Goal: Check status

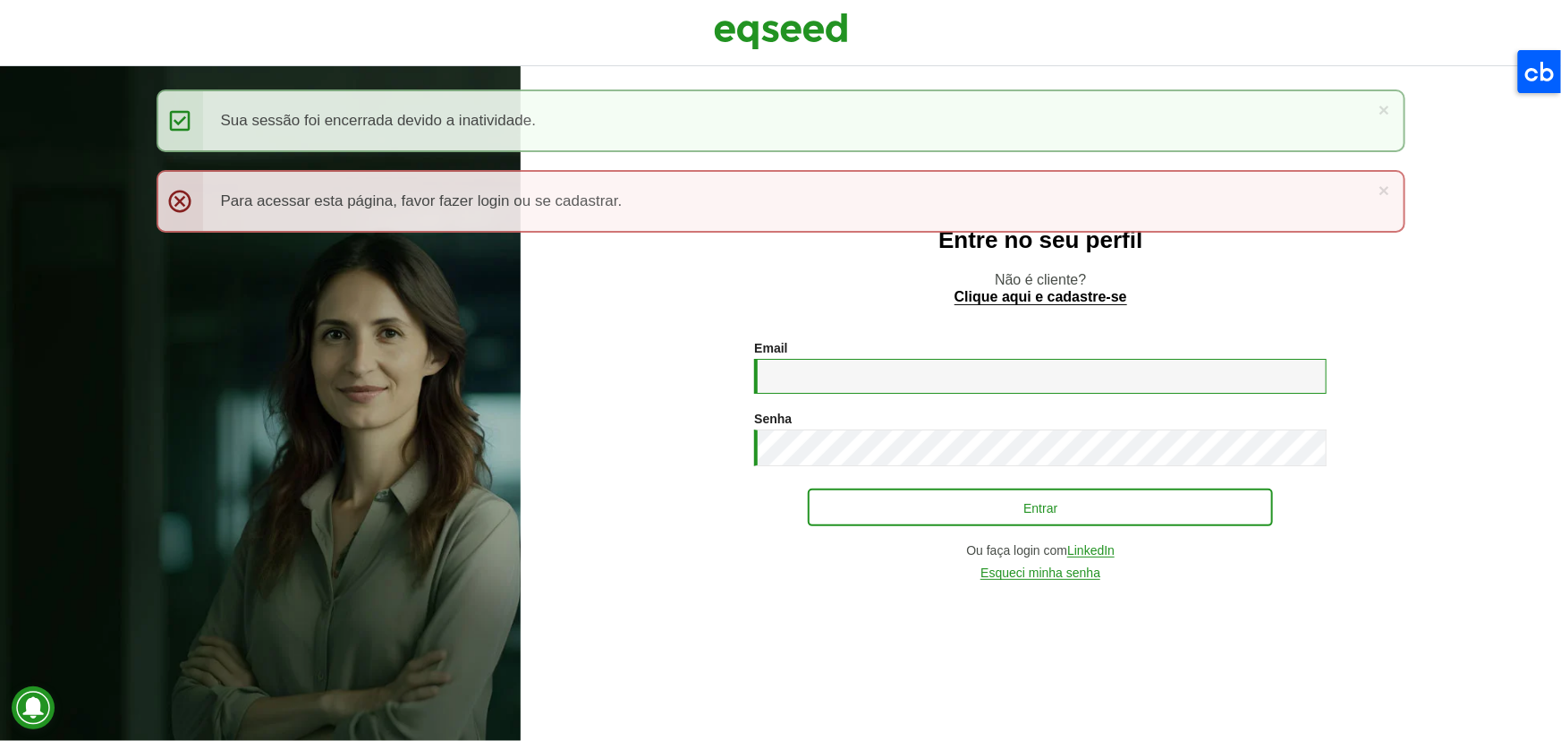
type input "**********"
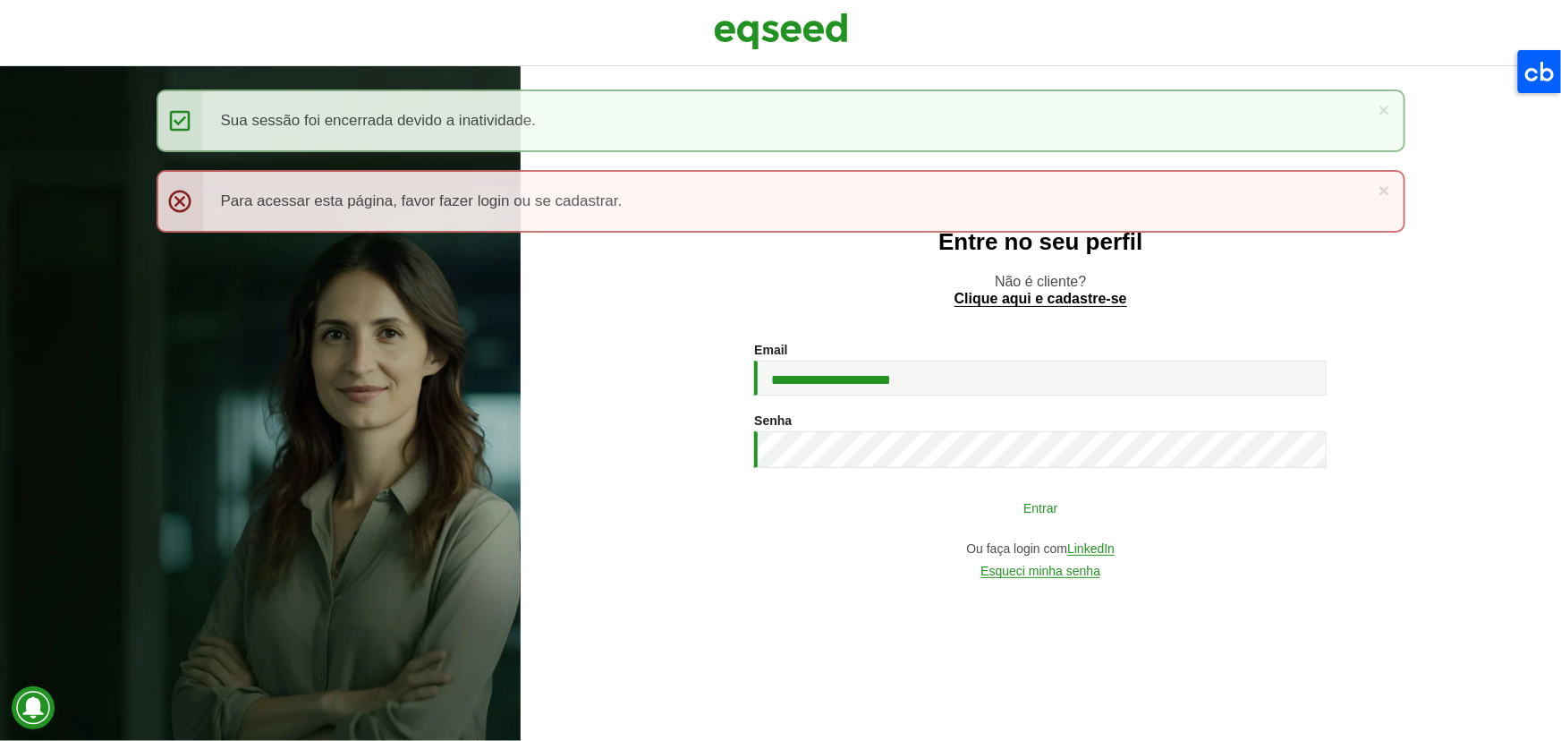
click at [1094, 504] on button "Entrar" at bounding box center [1040, 507] width 465 height 34
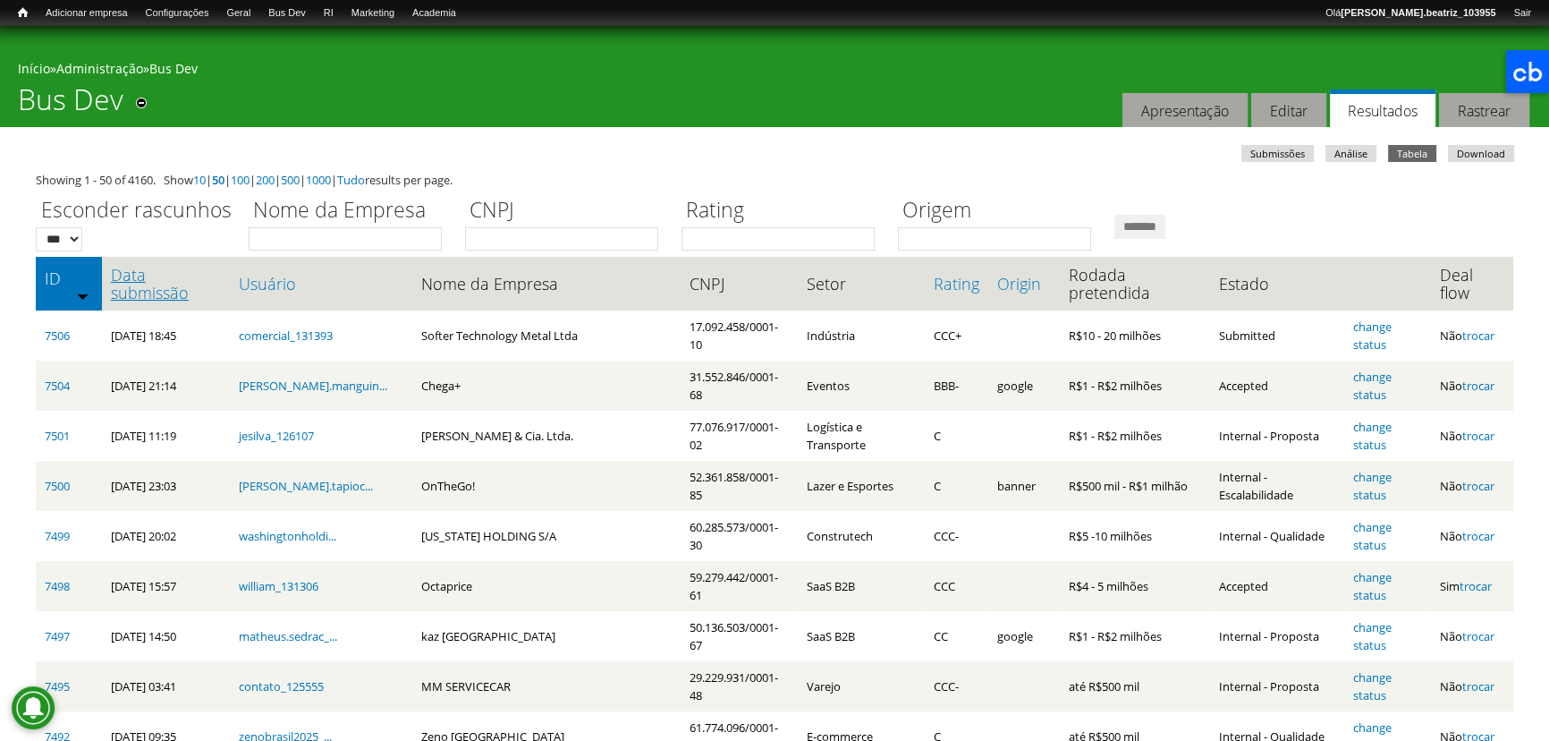
click at [189, 295] on link "Data submissão" at bounding box center [166, 284] width 110 height 36
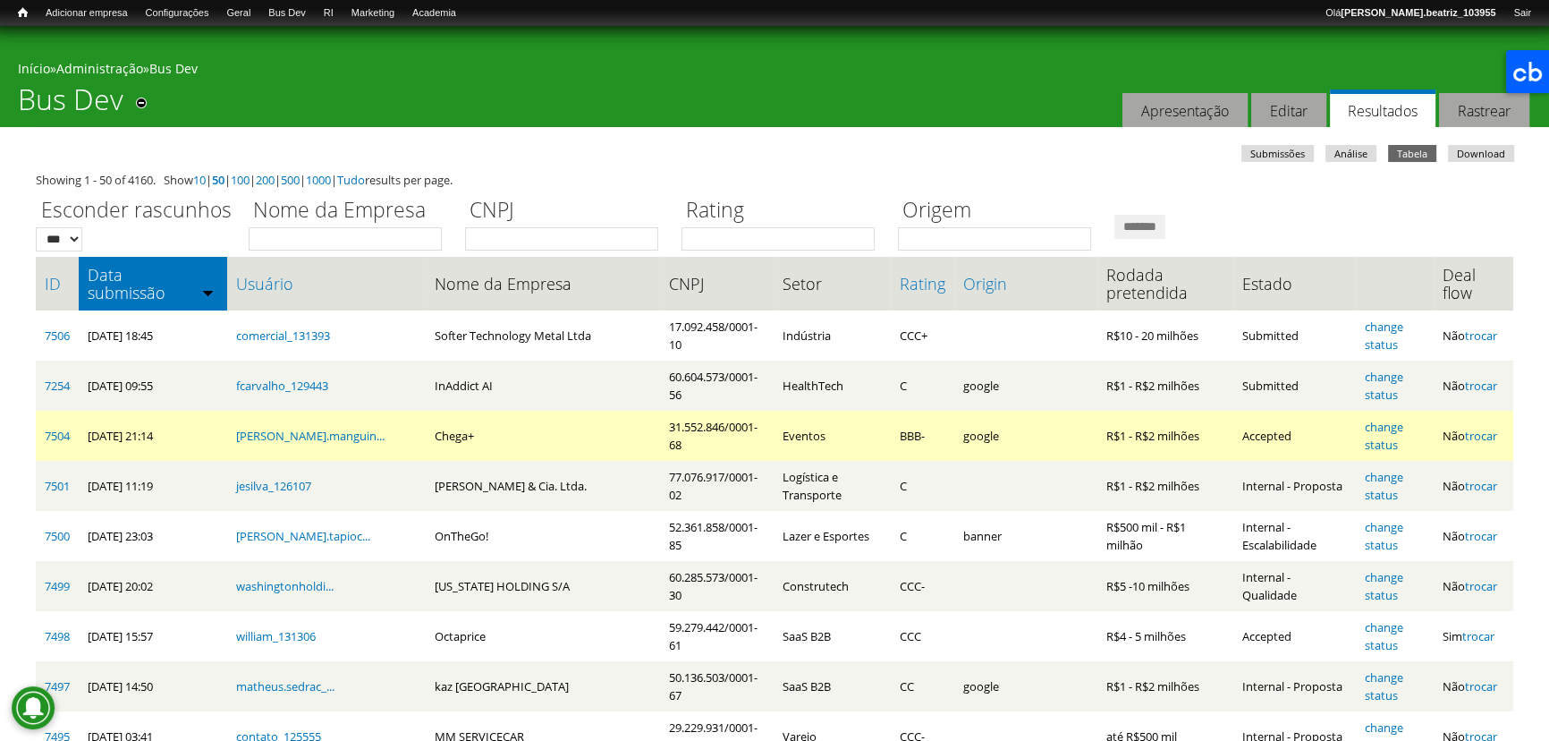
drag, startPoint x: 390, startPoint y: 437, endPoint x: 521, endPoint y: 439, distance: 131.5
click at [521, 439] on tr "7504 [DATE] 21:14 [PERSON_NAME].manguin... Chega+ 31.552.846/0001-68 Eventos BB…" at bounding box center [775, 436] width 1478 height 50
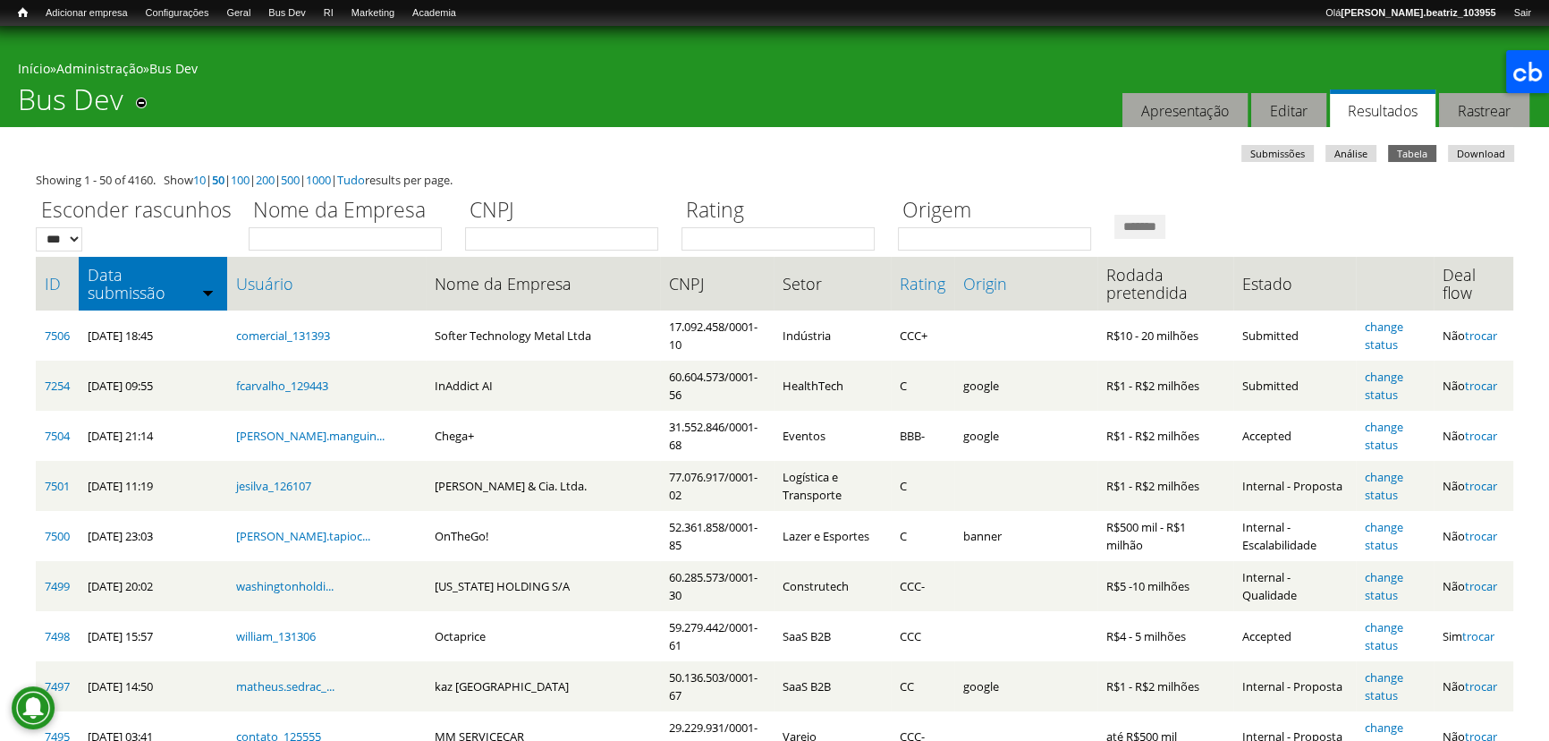
drag, startPoint x: 607, startPoint y: 134, endPoint x: 593, endPoint y: 152, distance: 22.9
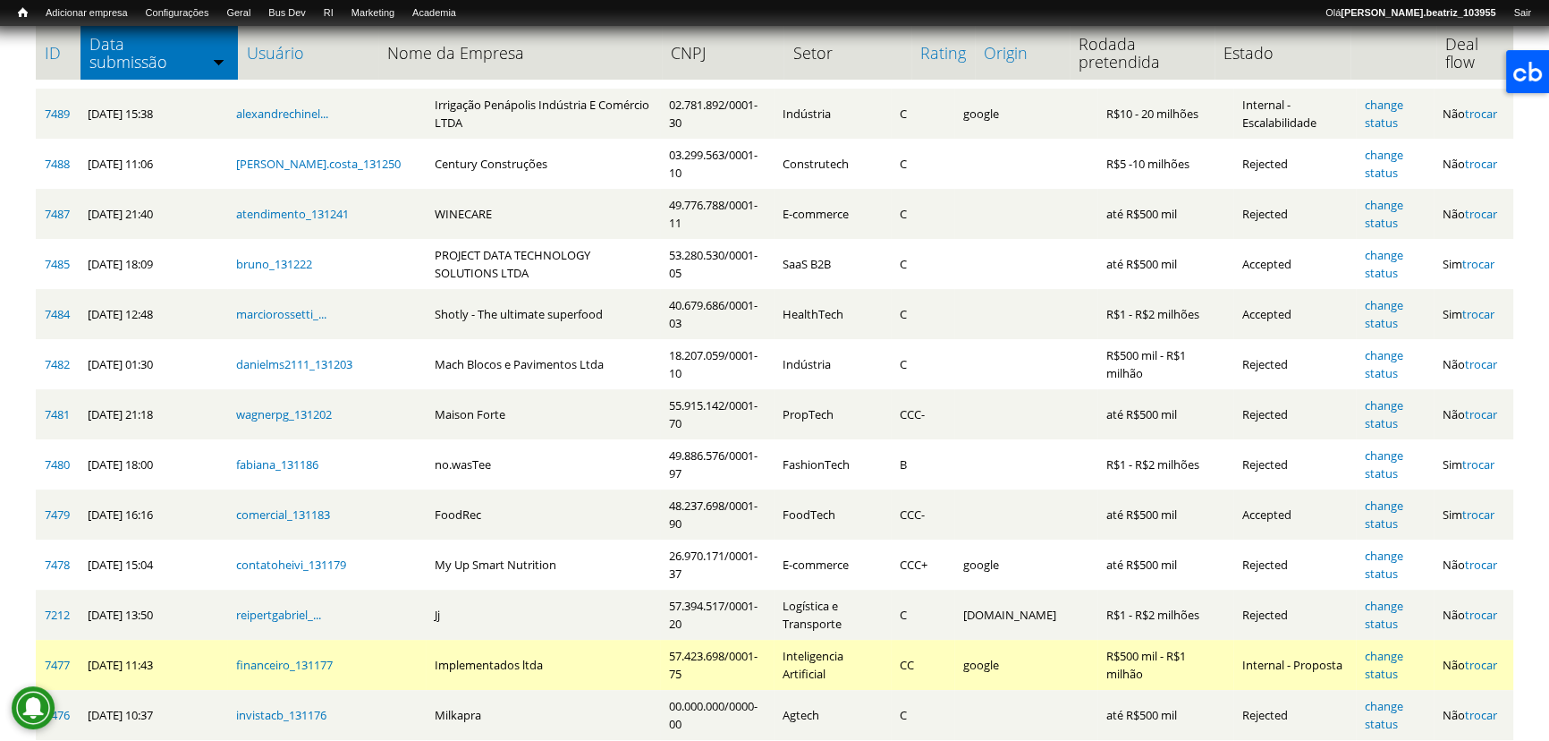
scroll to position [894, 0]
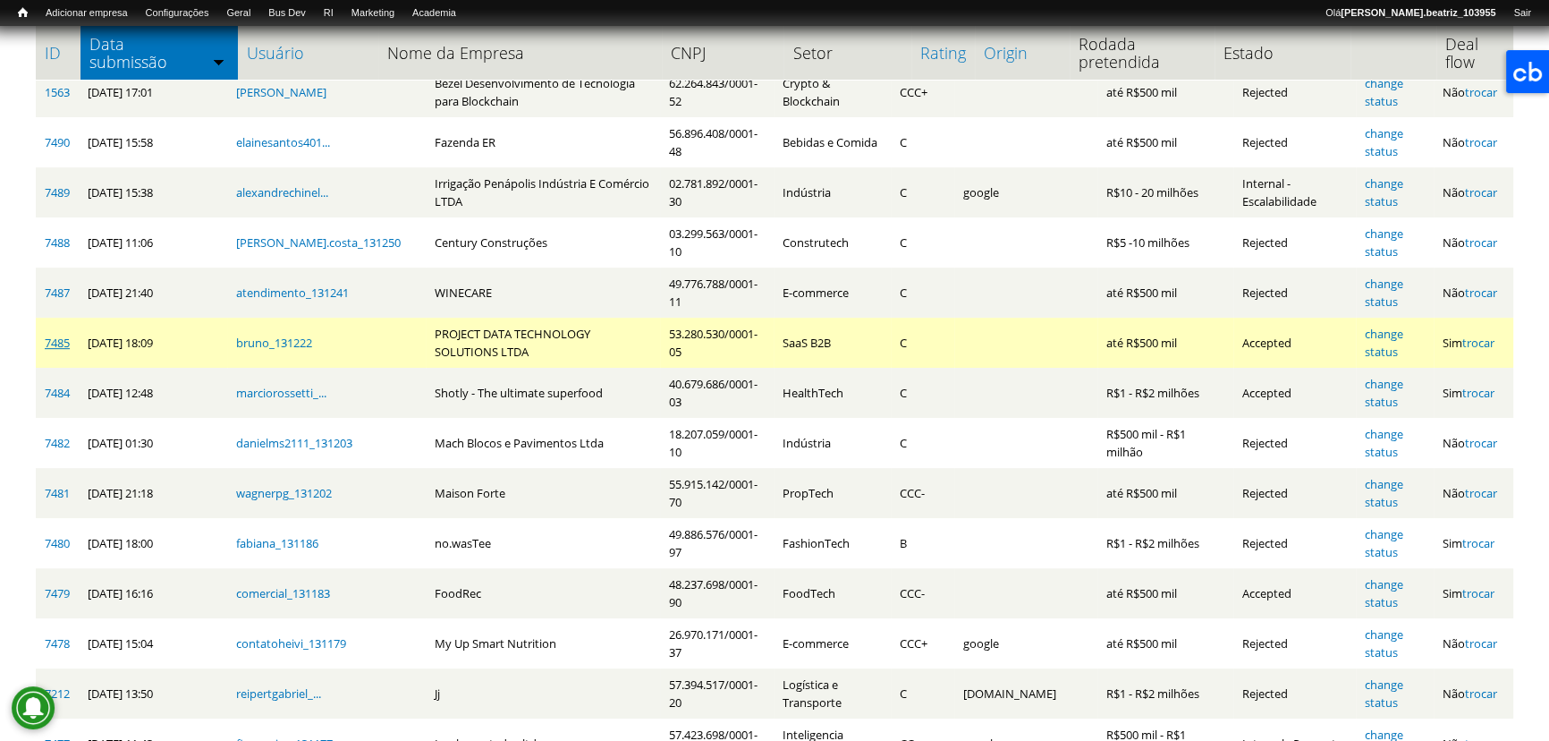
click at [58, 345] on link "7485" at bounding box center [57, 343] width 25 height 16
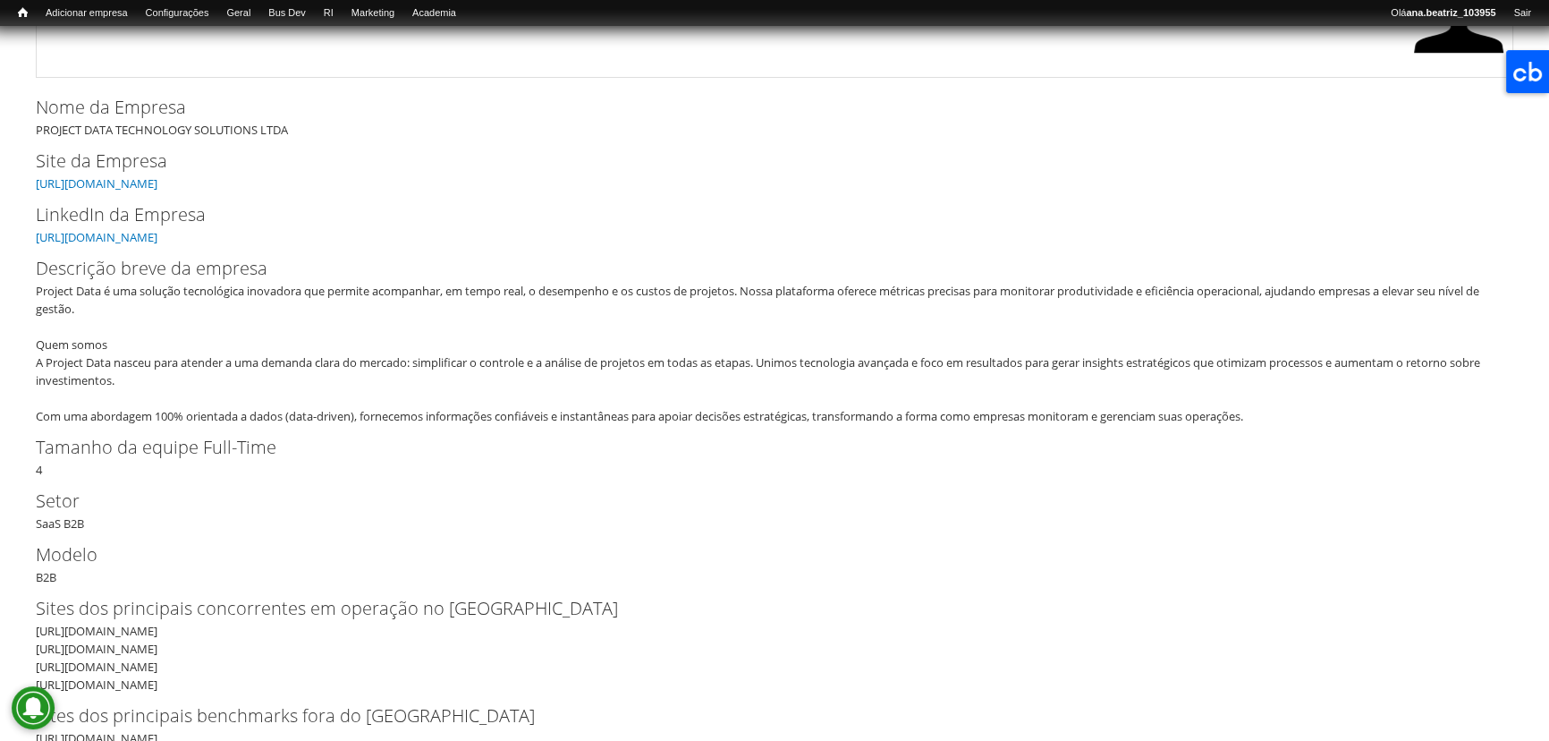
scroll to position [243, 0]
